Goal: Task Accomplishment & Management: Manage account settings

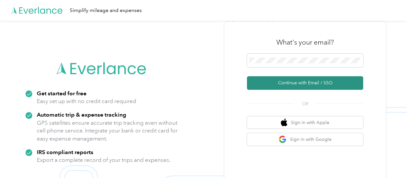
click at [298, 85] on button "Continue with Email / SSO" at bounding box center [305, 83] width 116 height 14
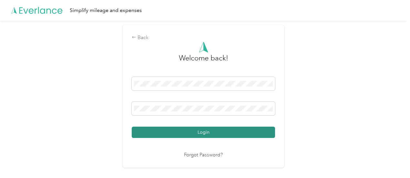
click at [181, 131] on button "Login" at bounding box center [203, 131] width 143 height 11
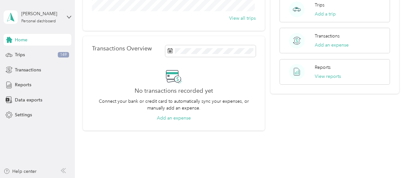
scroll to position [118, 0]
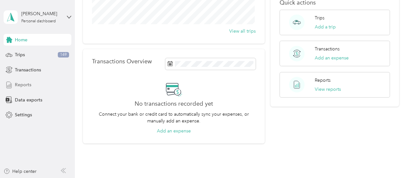
click at [21, 86] on span "Reports" at bounding box center [23, 84] width 16 height 7
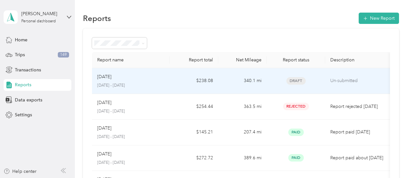
click at [292, 82] on span "Draft" at bounding box center [295, 80] width 19 height 7
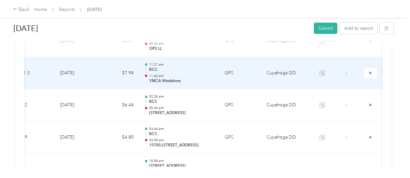
scroll to position [139, 0]
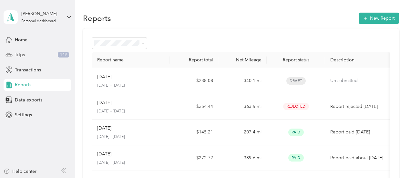
click at [60, 54] on span "149" at bounding box center [63, 55] width 11 height 6
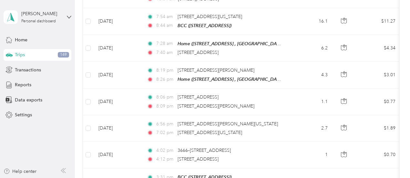
scroll to position [707, 0]
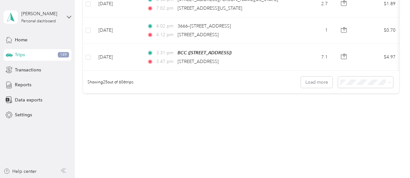
click at [353, 112] on span "100 per load" at bounding box center [354, 111] width 26 height 5
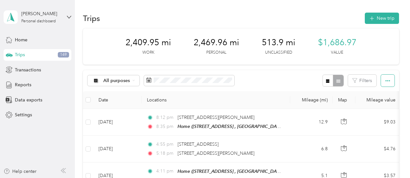
click at [387, 80] on icon "button" at bounding box center [387, 80] width 5 height 5
click at [377, 94] on span "Select all" at bounding box center [379, 92] width 18 height 5
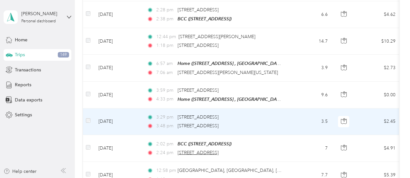
scroll to position [1161, 0]
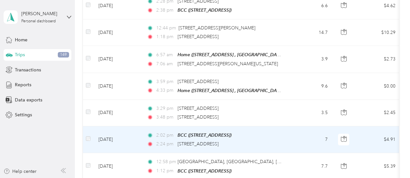
drag, startPoint x: 306, startPoint y: 118, endPoint x: 301, endPoint y: 75, distance: 43.5
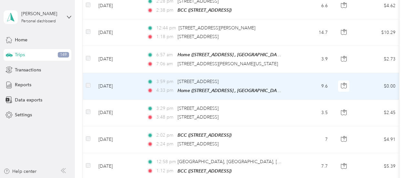
drag, startPoint x: 301, startPoint y: 75, endPoint x: 303, endPoint y: 15, distance: 59.7
click at [303, 19] on td "14.7" at bounding box center [311, 32] width 43 height 26
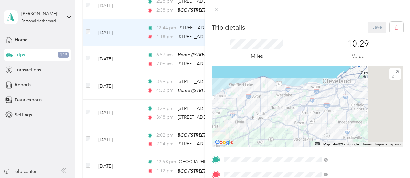
drag, startPoint x: 304, startPoint y: 1, endPoint x: 295, endPoint y: 5, distance: 9.7
click at [219, 10] on icon at bounding box center [215, 9] width 5 height 5
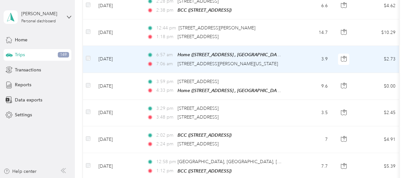
drag, startPoint x: 301, startPoint y: 0, endPoint x: 128, endPoint y: 51, distance: 180.6
click at [128, 51] on td "[DATE]" at bounding box center [117, 59] width 48 height 27
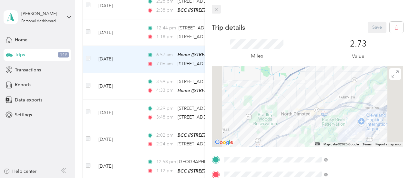
click at [219, 9] on icon at bounding box center [215, 9] width 5 height 5
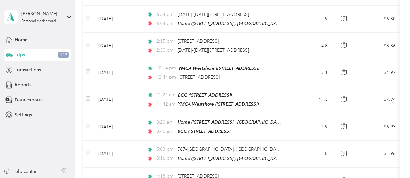
scroll to position [1451, 0]
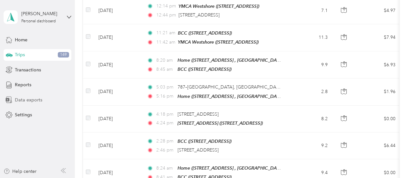
click at [25, 99] on span "Data exports" at bounding box center [28, 99] width 27 height 7
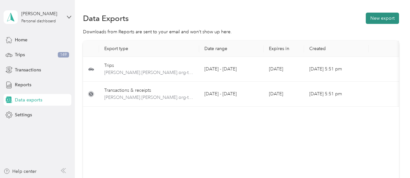
click at [375, 20] on button "New export" at bounding box center [381, 18] width 33 height 11
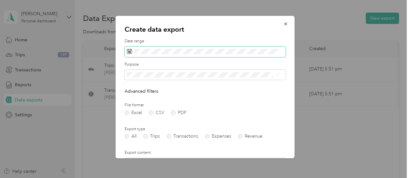
click at [129, 52] on rect at bounding box center [129, 52] width 1 height 1
click at [127, 51] on icon at bounding box center [129, 51] width 5 height 5
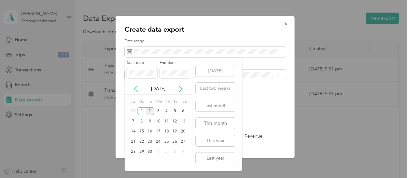
click at [135, 89] on icon at bounding box center [136, 88] width 6 height 6
click at [174, 112] on div "1" at bounding box center [175, 111] width 8 height 8
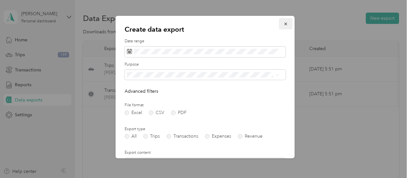
click at [283, 24] on icon "button" at bounding box center [285, 24] width 5 height 5
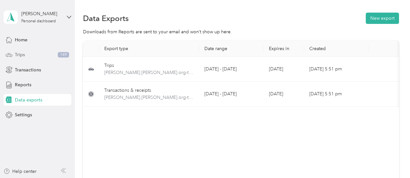
click at [21, 55] on span "Trips" at bounding box center [20, 54] width 10 height 7
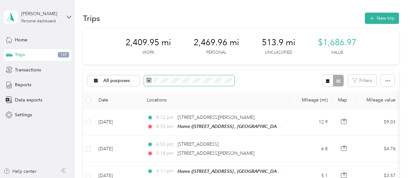
click at [146, 79] on icon at bounding box center [148, 79] width 5 height 5
click at [150, 79] on icon at bounding box center [148, 79] width 5 height 5
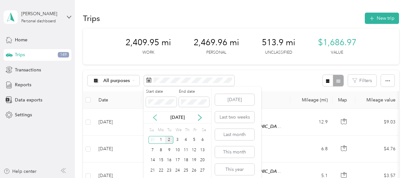
click at [153, 116] on icon at bounding box center [155, 117] width 6 height 6
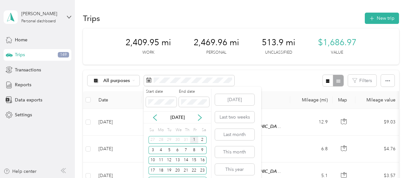
click at [194, 139] on div "1" at bounding box center [194, 140] width 8 height 8
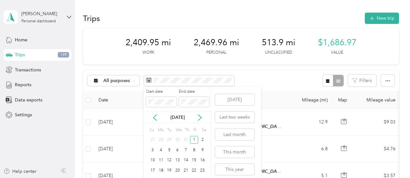
click at [256, 91] on div "Start date End date [DATE] Su Mo Tu We Th Fr Sa 27 28 29 30 31 1 2 3 4 5 6 7 8 …" at bounding box center [201, 142] width 117 height 113
click at [167, 98] on span at bounding box center [161, 102] width 30 height 10
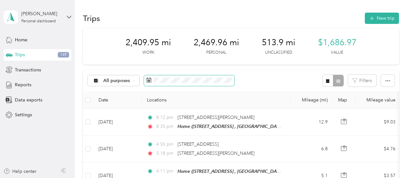
click at [148, 81] on rect at bounding box center [148, 81] width 1 height 1
click at [148, 80] on icon at bounding box center [148, 79] width 5 height 5
click at [147, 80] on rect at bounding box center [147, 80] width 1 height 1
click at [148, 80] on icon at bounding box center [148, 79] width 5 height 5
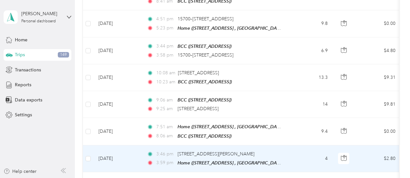
scroll to position [1625, 0]
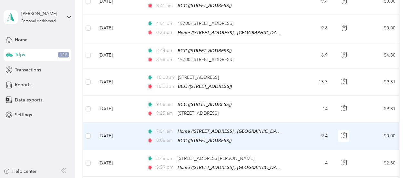
click at [306, 122] on td "9.4" at bounding box center [311, 135] width 43 height 27
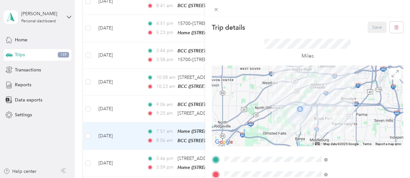
scroll to position [1625, 0]
drag, startPoint x: 286, startPoint y: 9, endPoint x: 281, endPoint y: 12, distance: 5.9
click at [219, 9] on icon at bounding box center [215, 9] width 5 height 5
